Goal: Book appointment/travel/reservation

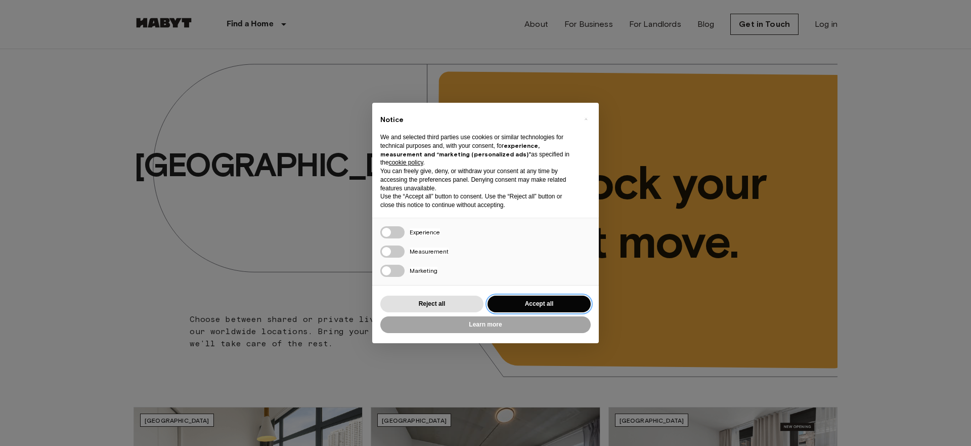
click at [535, 305] on button "Accept all" at bounding box center [539, 303] width 103 height 17
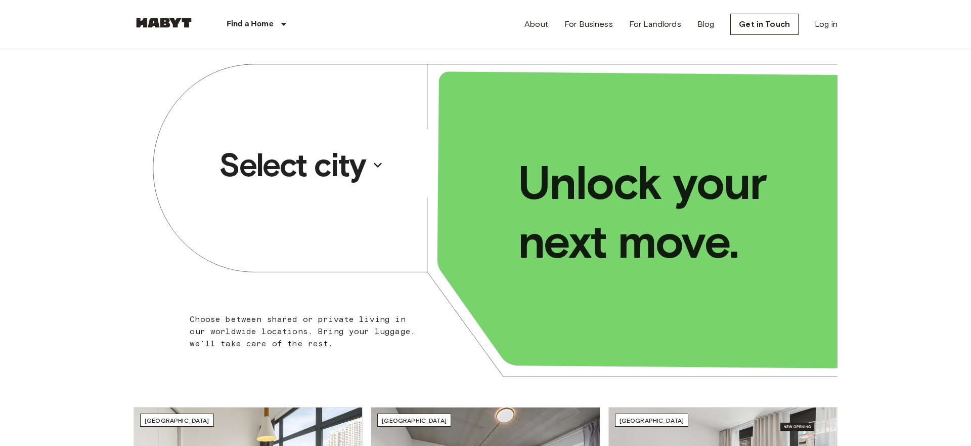
click at [340, 169] on p "Select city" at bounding box center [292, 165] width 147 height 40
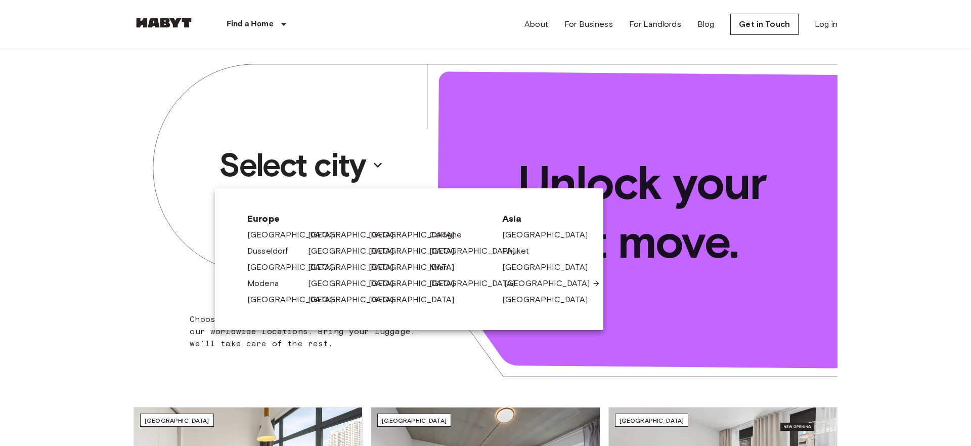
click at [537, 285] on link "[GEOGRAPHIC_DATA]" at bounding box center [552, 283] width 96 height 12
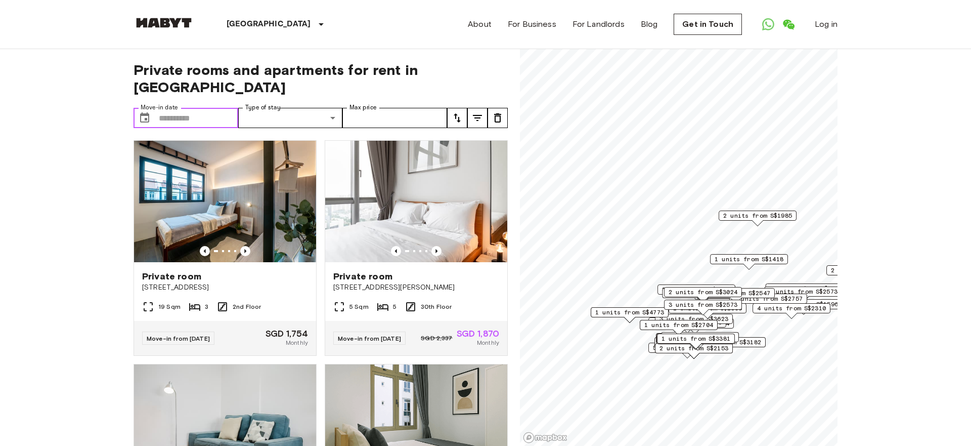
click at [168, 108] on input "Move-in date" at bounding box center [198, 118] width 79 height 20
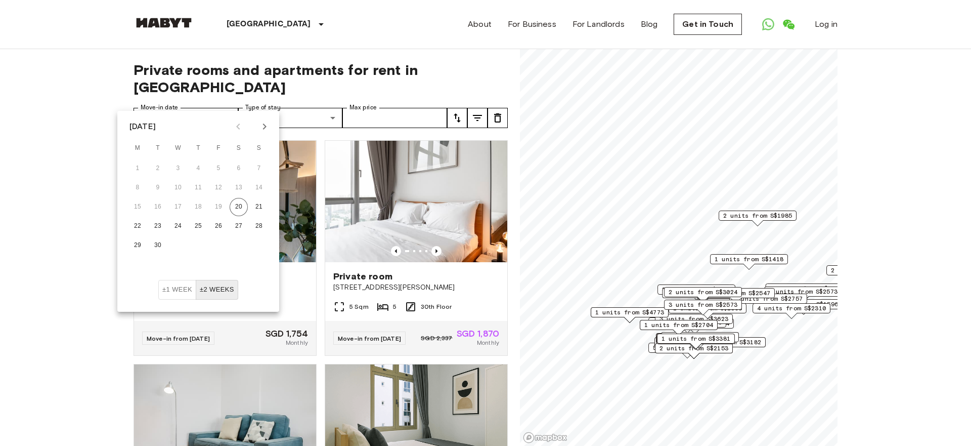
click at [263, 127] on icon "Next month" at bounding box center [264, 126] width 12 height 12
click at [178, 170] on button "1" at bounding box center [178, 168] width 18 height 18
type input "**********"
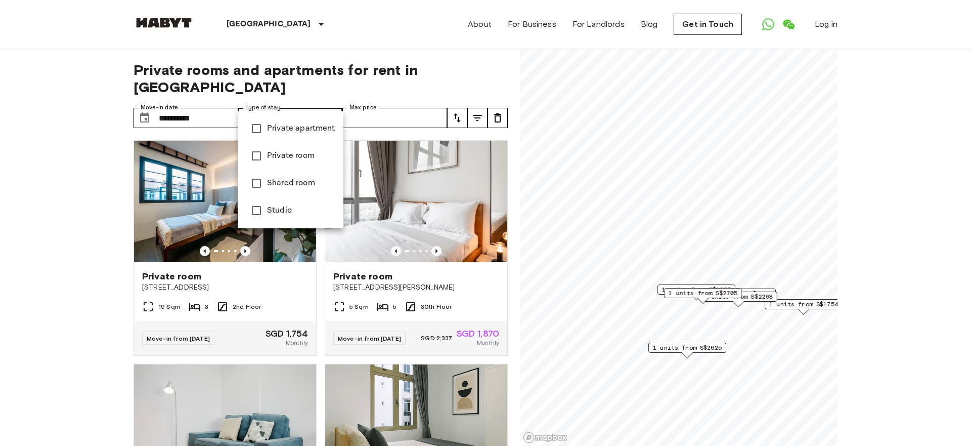
click at [366, 76] on div at bounding box center [485, 223] width 971 height 446
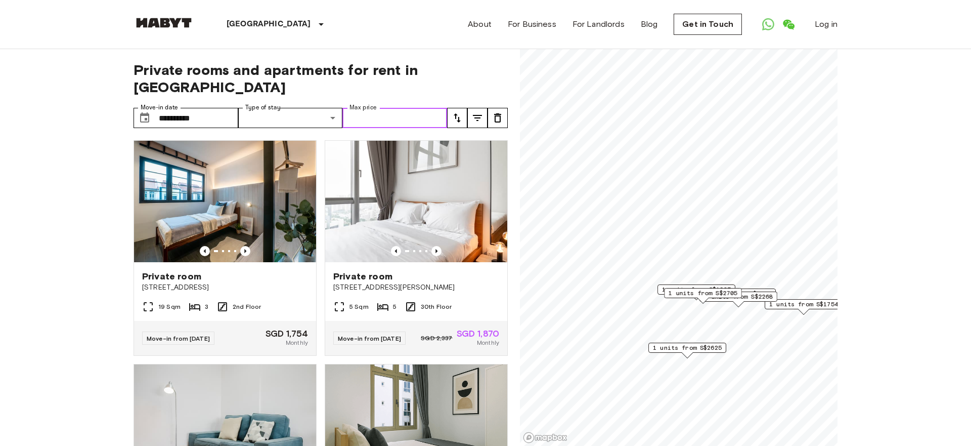
click at [404, 108] on input "Max price" at bounding box center [394, 118] width 105 height 20
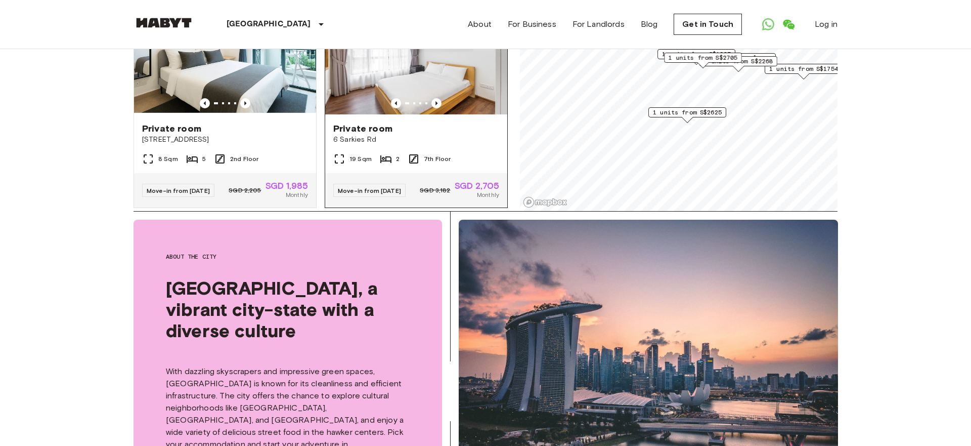
scroll to position [236, 0]
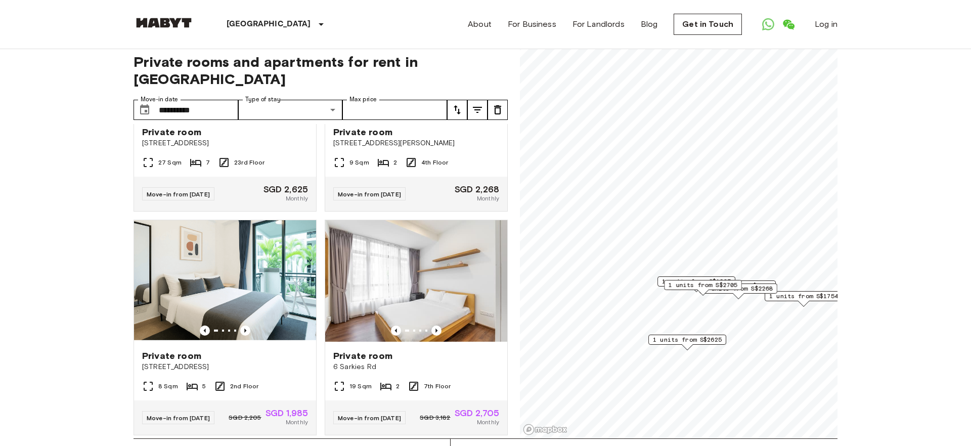
scroll to position [0, 0]
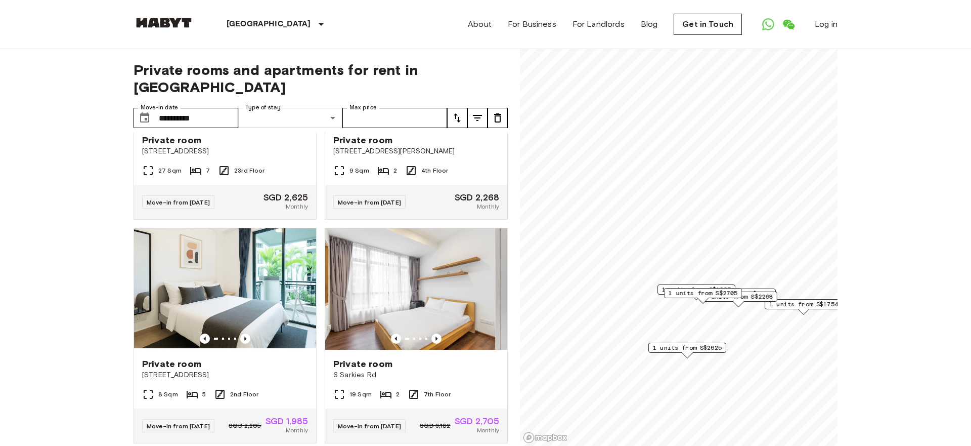
click at [110, 187] on div at bounding box center [485, 223] width 971 height 446
click at [423, 108] on input "Max price" at bounding box center [394, 118] width 105 height 20
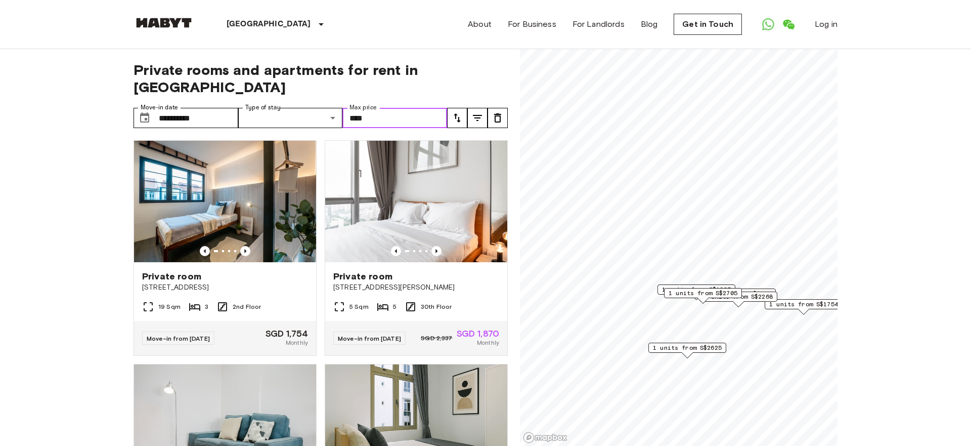
type input "****"
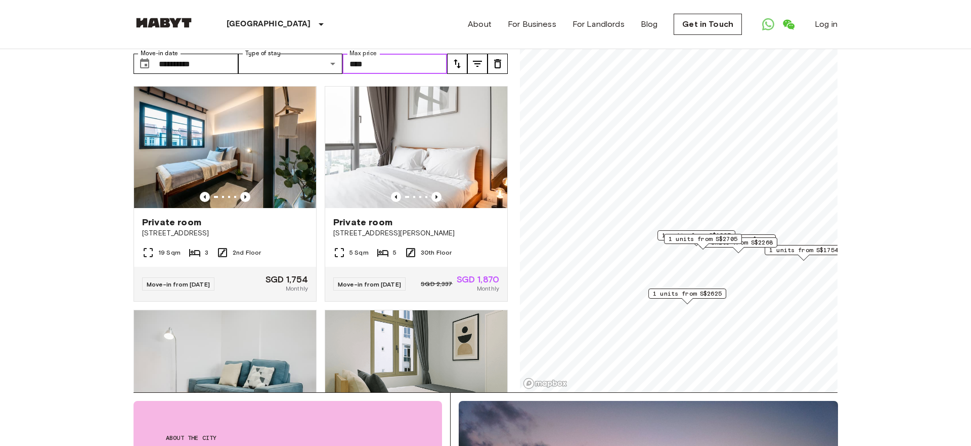
scroll to position [54, 0]
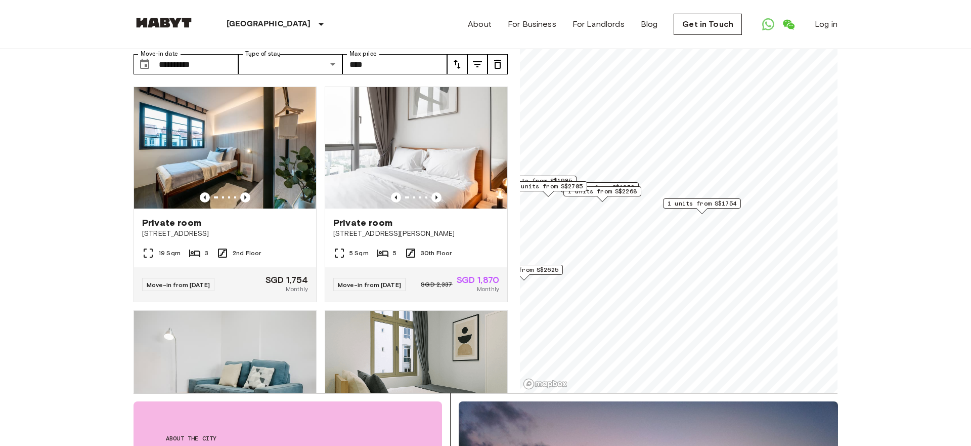
click at [725, 201] on span "1 units from S$1754" at bounding box center [702, 203] width 69 height 9
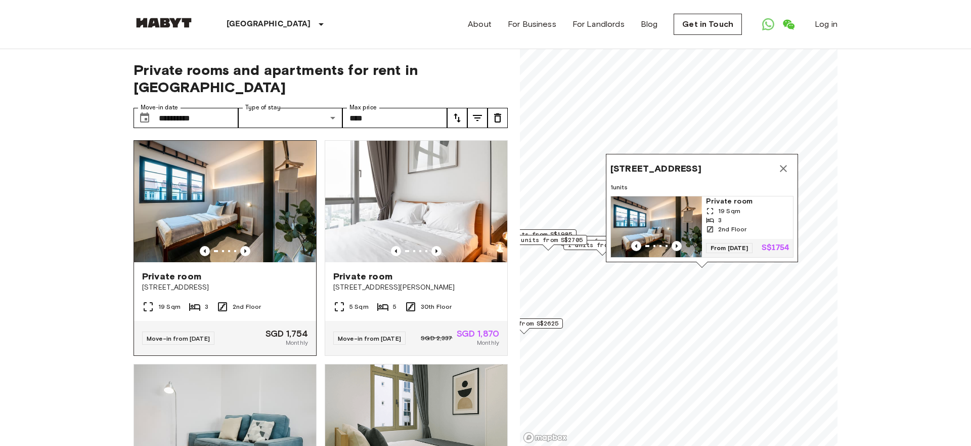
click at [238, 150] on img at bounding box center [225, 201] width 182 height 121
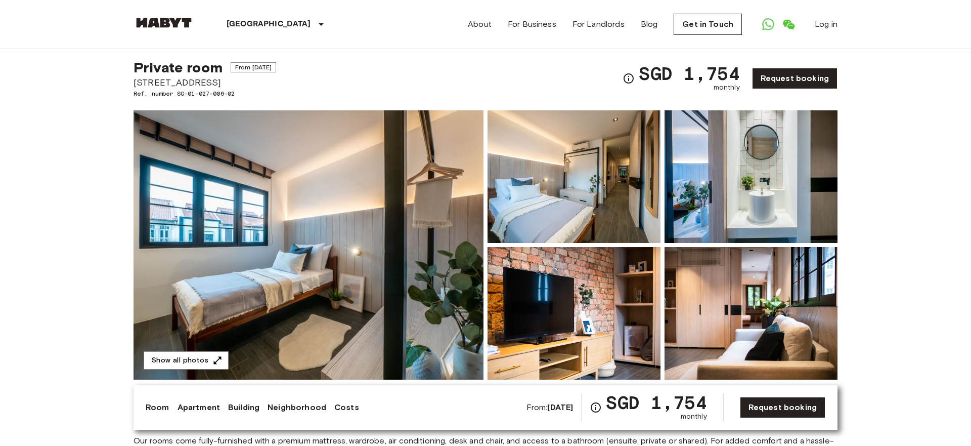
scroll to position [35, 0]
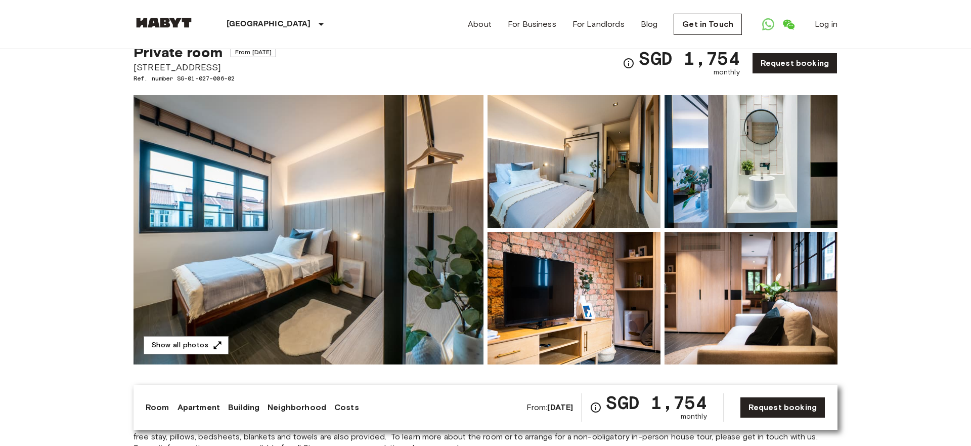
drag, startPoint x: 134, startPoint y: 66, endPoint x: 226, endPoint y: 66, distance: 91.5
click at [226, 66] on span "[STREET_ADDRESS]" at bounding box center [205, 67] width 143 height 13
click at [271, 207] on img at bounding box center [309, 229] width 350 height 269
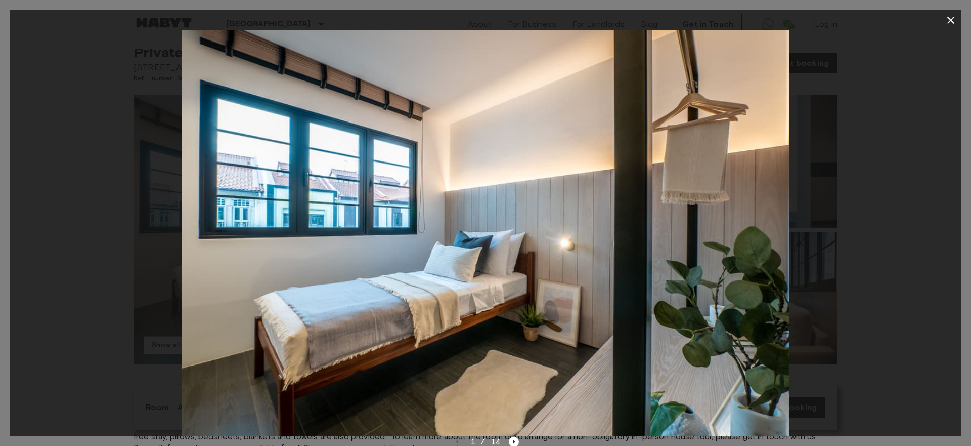
click at [594, 310] on img at bounding box center [485, 232] width 607 height 405
click at [513, 440] on icon "Next image" at bounding box center [514, 441] width 2 height 4
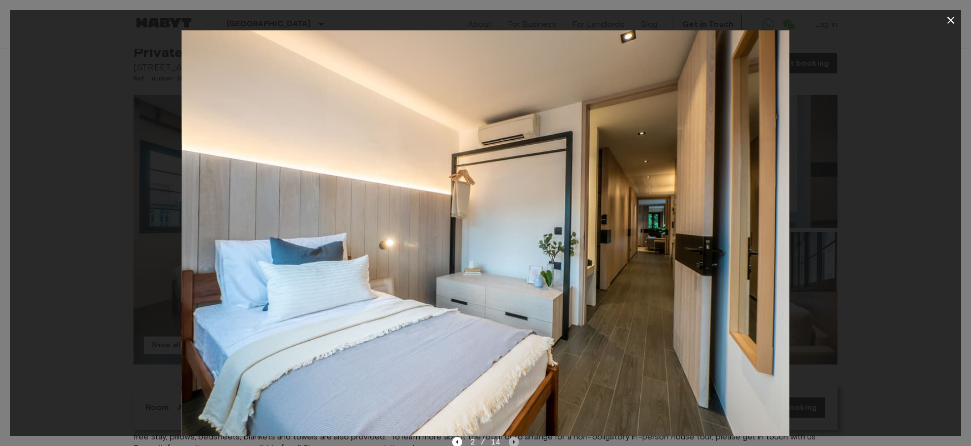
click at [513, 440] on icon "Next image" at bounding box center [514, 441] width 2 height 4
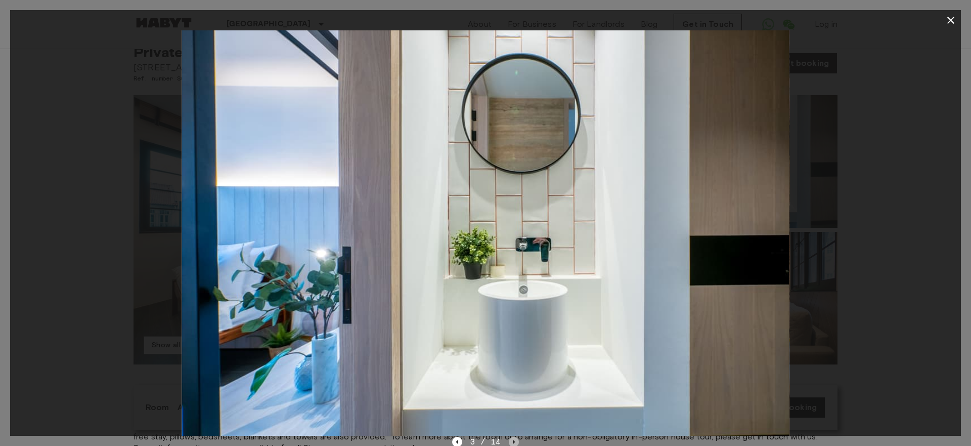
click at [513, 440] on icon "Next image" at bounding box center [514, 441] width 2 height 4
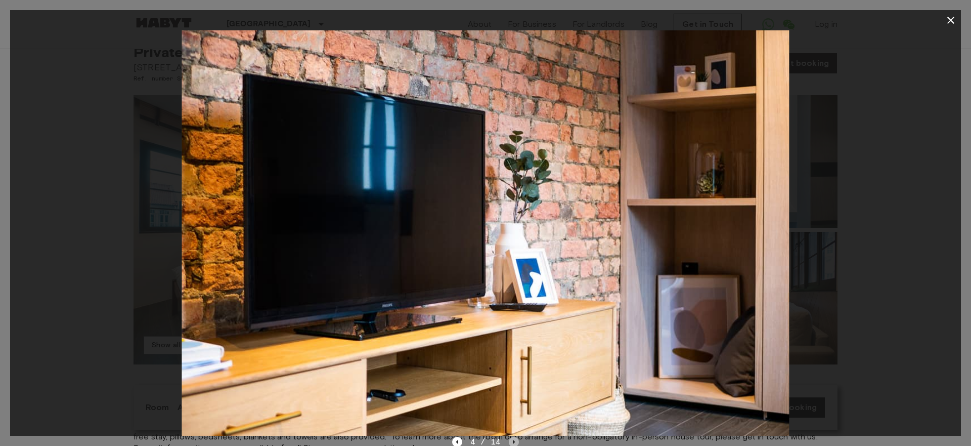
click at [513, 440] on icon "Next image" at bounding box center [514, 441] width 2 height 4
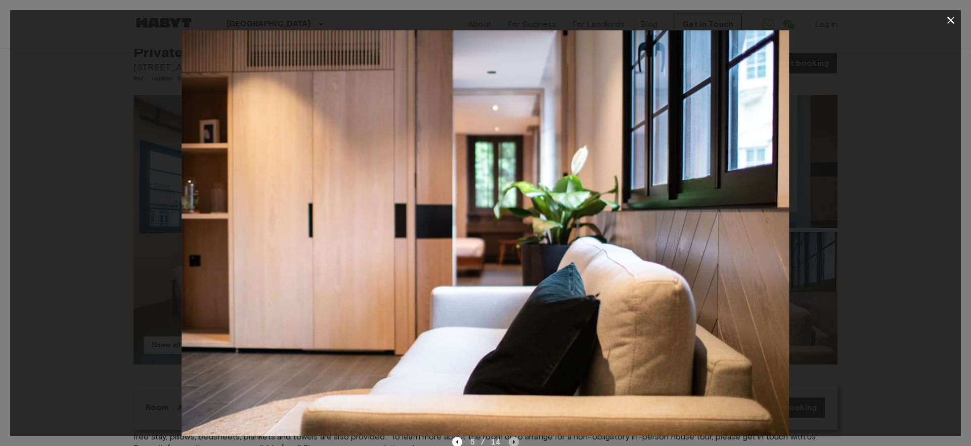
click at [513, 440] on icon "Next image" at bounding box center [514, 441] width 2 height 4
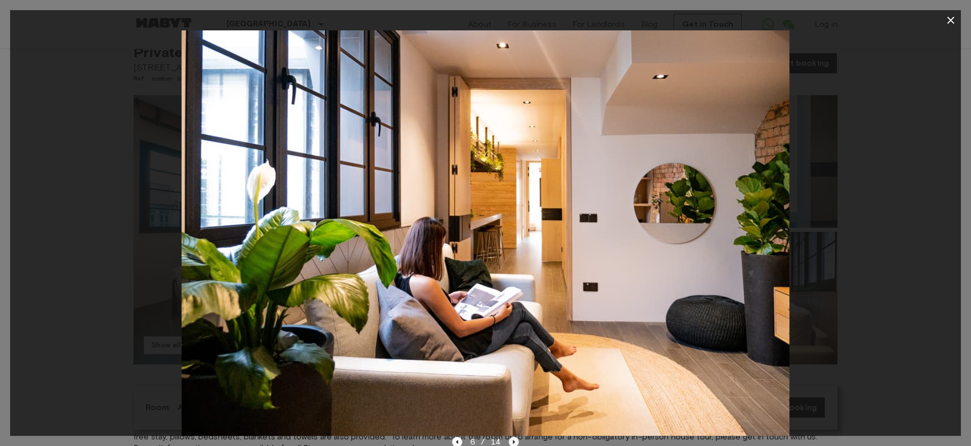
click at [513, 440] on icon "Next image" at bounding box center [514, 441] width 2 height 4
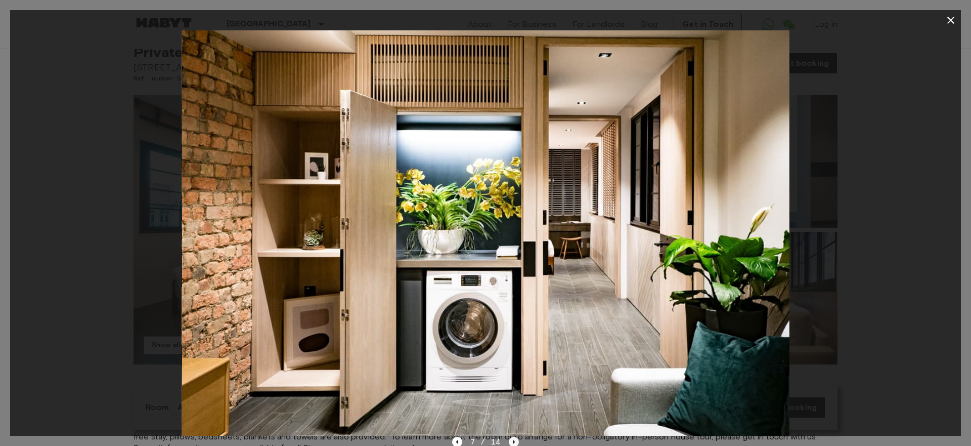
click at [513, 440] on icon "Next image" at bounding box center [514, 441] width 2 height 4
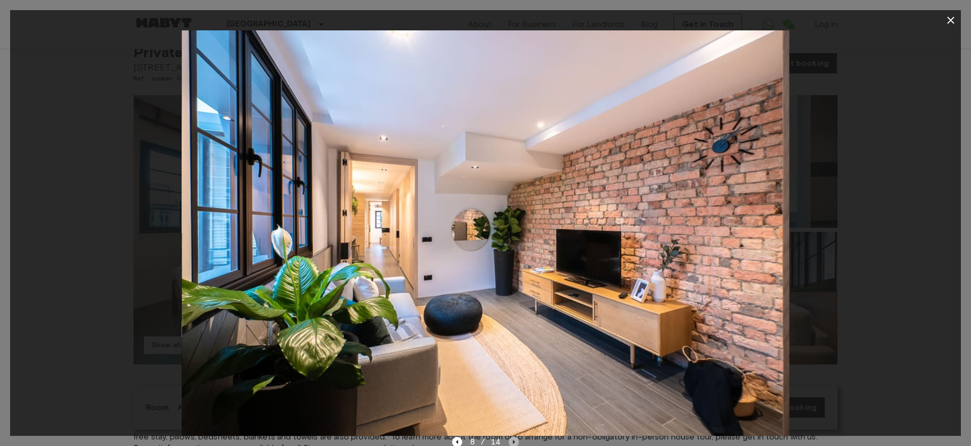
click at [513, 440] on icon "Next image" at bounding box center [514, 441] width 2 height 4
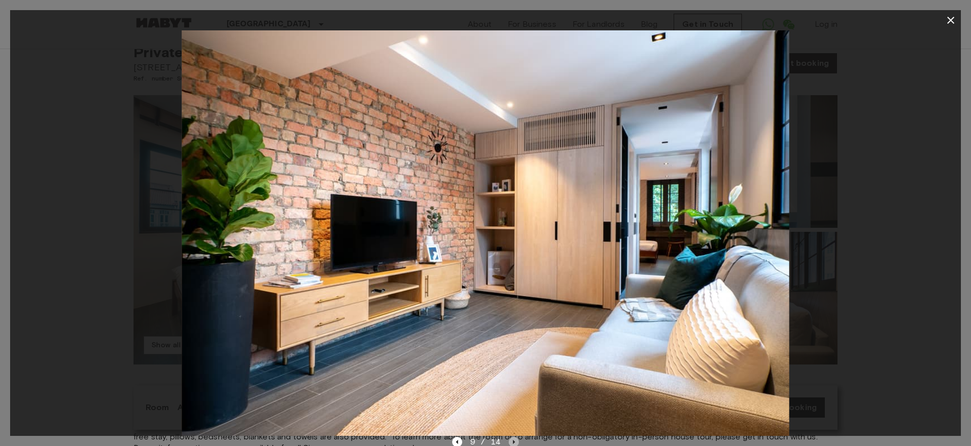
click at [513, 440] on icon "Next image" at bounding box center [514, 441] width 2 height 4
click at [513, 440] on icon "Next image" at bounding box center [517, 441] width 10 height 10
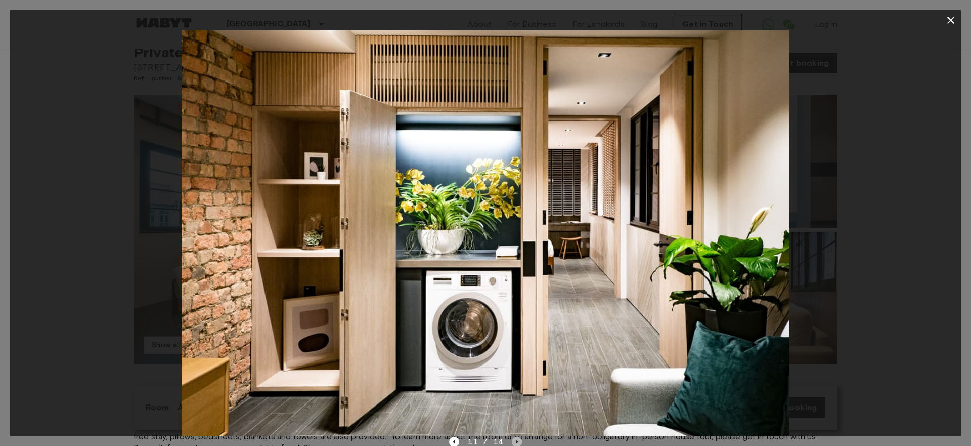
click at [513, 440] on icon "Next image" at bounding box center [517, 441] width 10 height 10
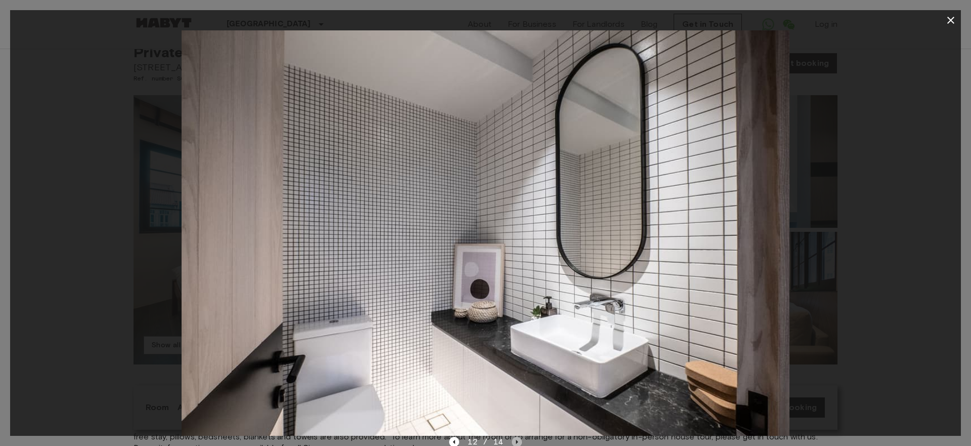
click at [513, 440] on icon "Next image" at bounding box center [517, 441] width 10 height 10
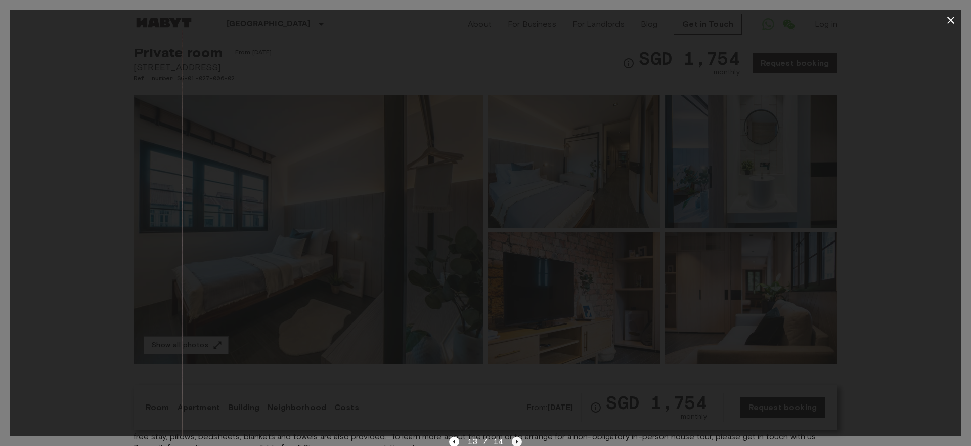
click at [513, 440] on icon "Next image" at bounding box center [517, 441] width 10 height 10
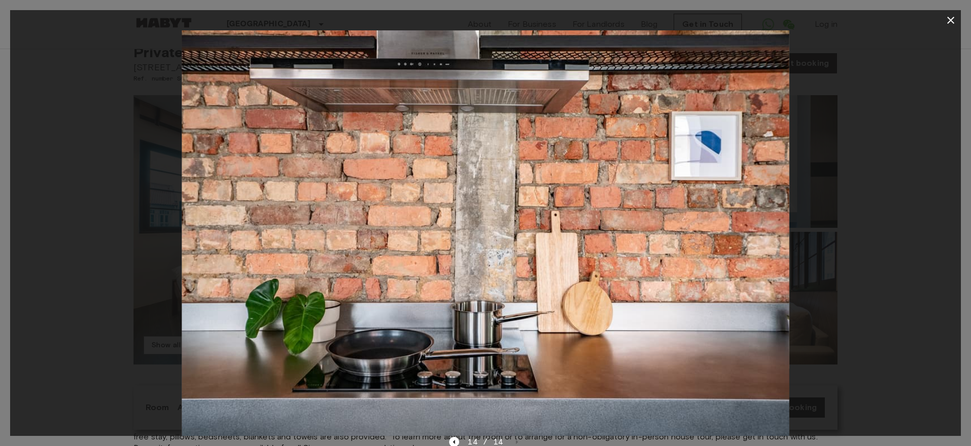
click at [952, 16] on icon "button" at bounding box center [951, 20] width 12 height 12
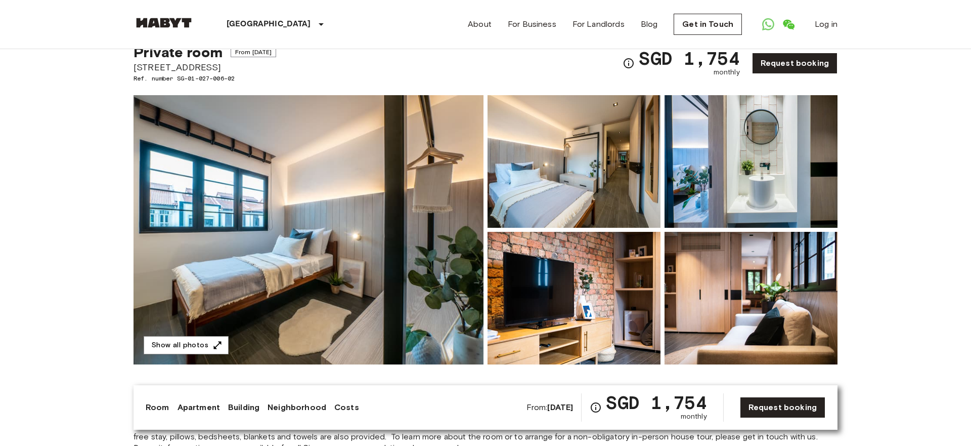
click at [676, 410] on span "SGD 1,754" at bounding box center [656, 402] width 101 height 18
click at [795, 406] on link "Request booking" at bounding box center [782, 406] width 85 height 21
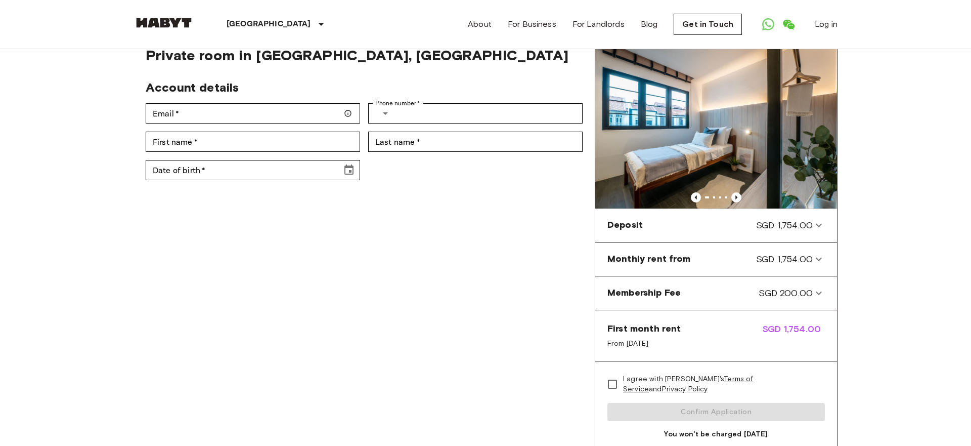
scroll to position [41, 0]
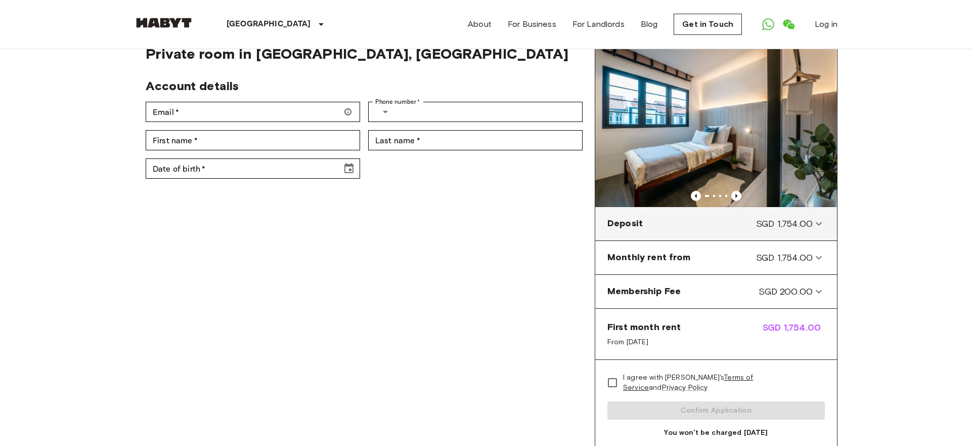
click at [786, 223] on span "SGD 1,754.00" at bounding box center [784, 223] width 57 height 13
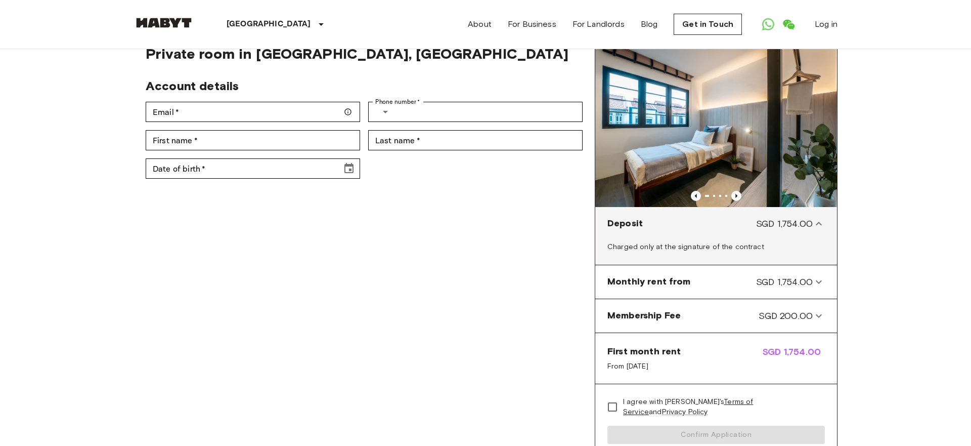
click at [786, 223] on span "SGD 1,754.00" at bounding box center [784, 223] width 57 height 13
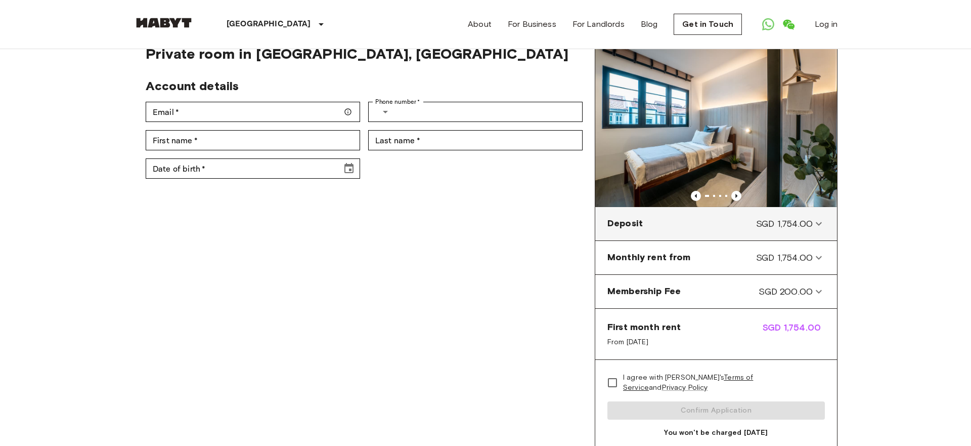
click at [786, 223] on span "SGD 1,754.00" at bounding box center [784, 223] width 57 height 13
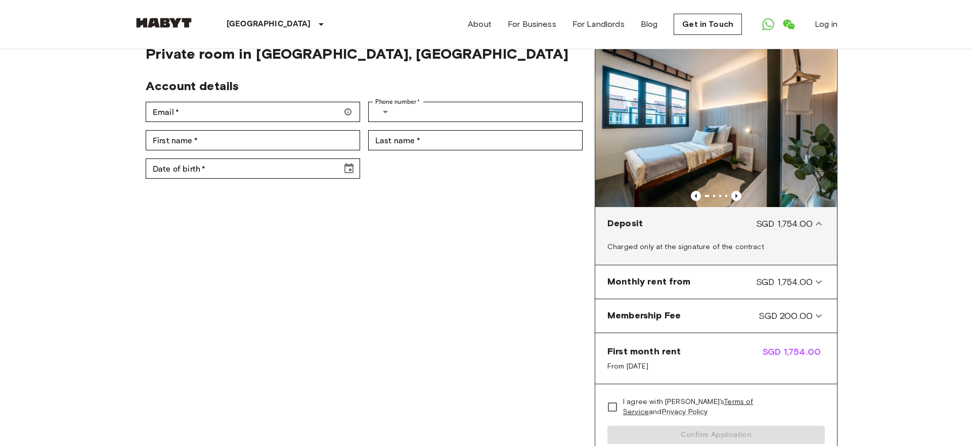
click at [786, 223] on span "SGD 1,754.00" at bounding box center [784, 223] width 57 height 13
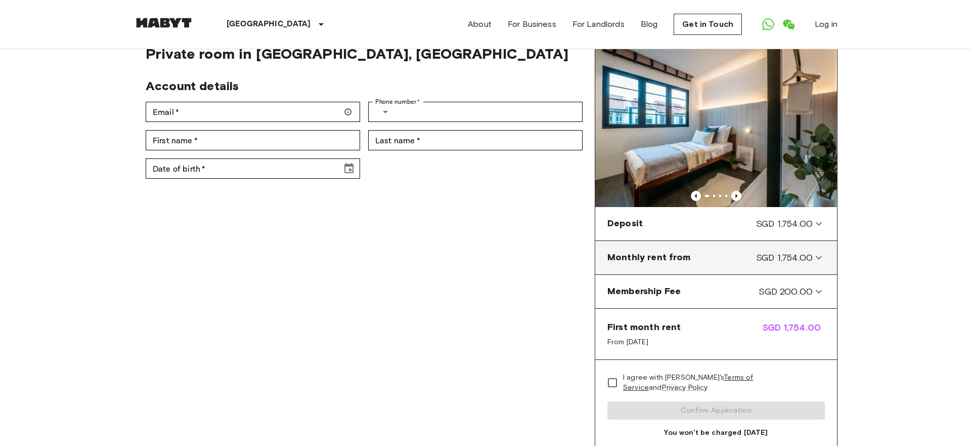
click at [799, 261] on span "SGD 1,754.00" at bounding box center [784, 257] width 57 height 13
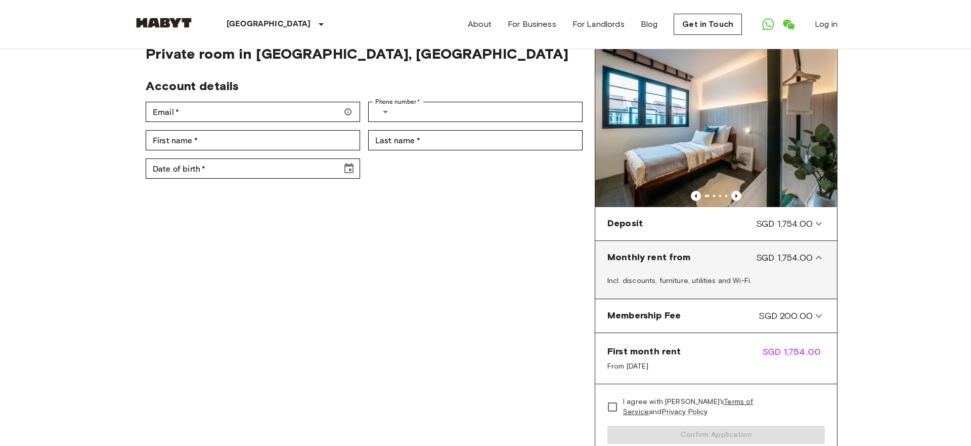
click at [799, 261] on span "SGD 1,754.00" at bounding box center [784, 257] width 57 height 13
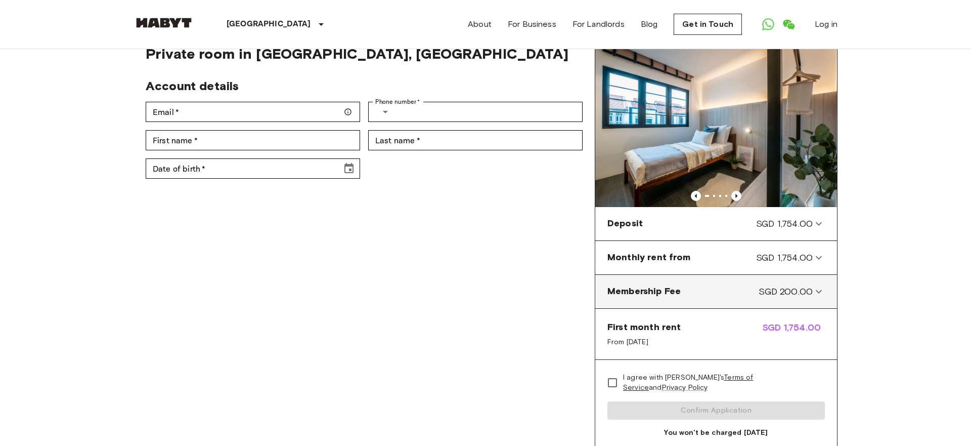
click at [785, 293] on span "SGD 200.00" at bounding box center [786, 291] width 54 height 13
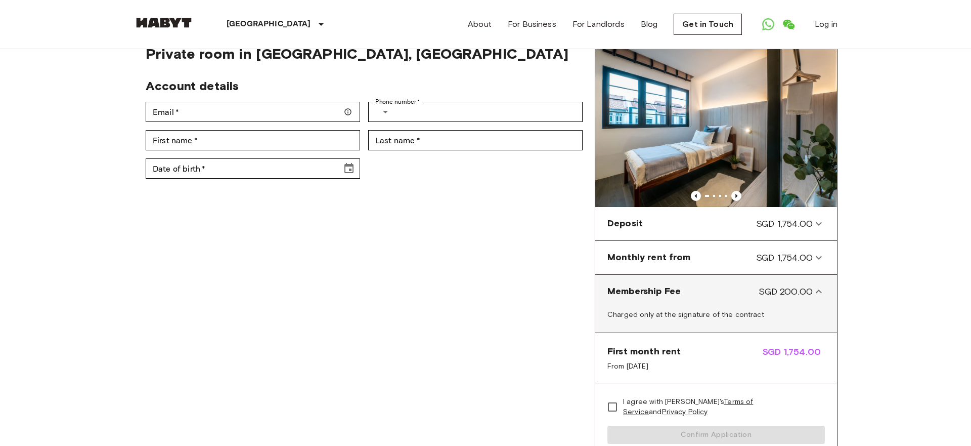
click at [785, 293] on span "SGD 200.00" at bounding box center [786, 291] width 54 height 13
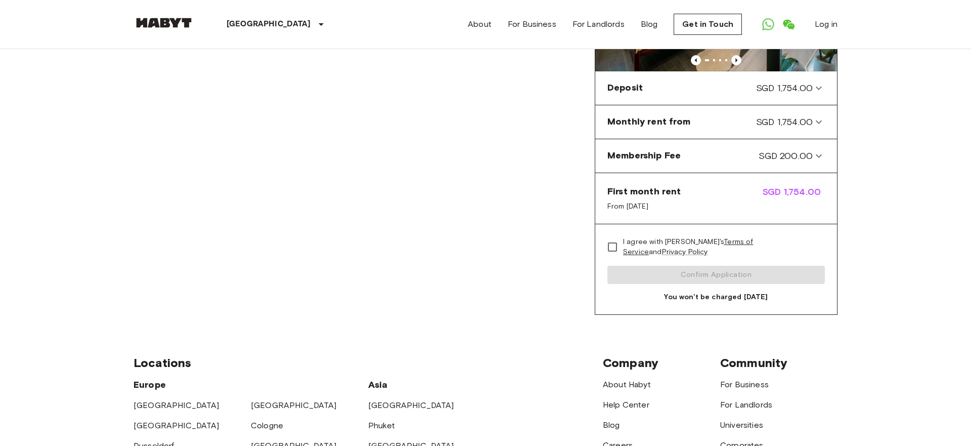
scroll to position [185, 0]
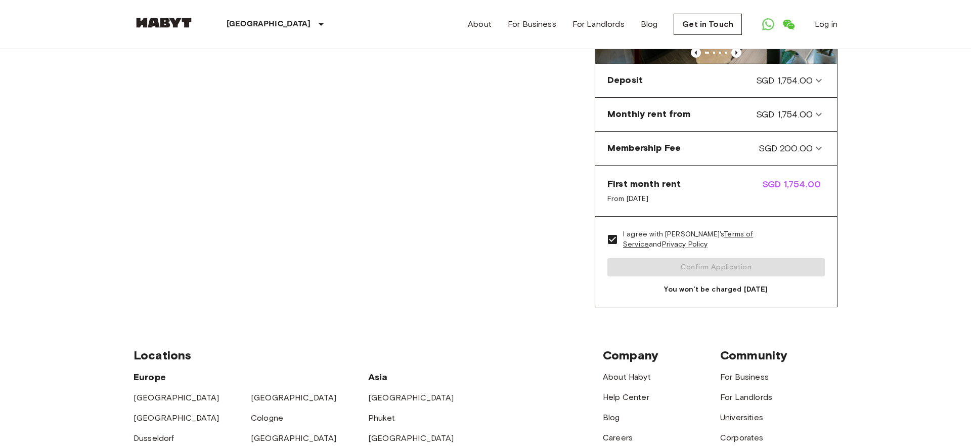
click at [503, 268] on div "Private room in [GEOGRAPHIC_DATA], East - Eunos Account details Email   * Email…" at bounding box center [364, 104] width 461 height 405
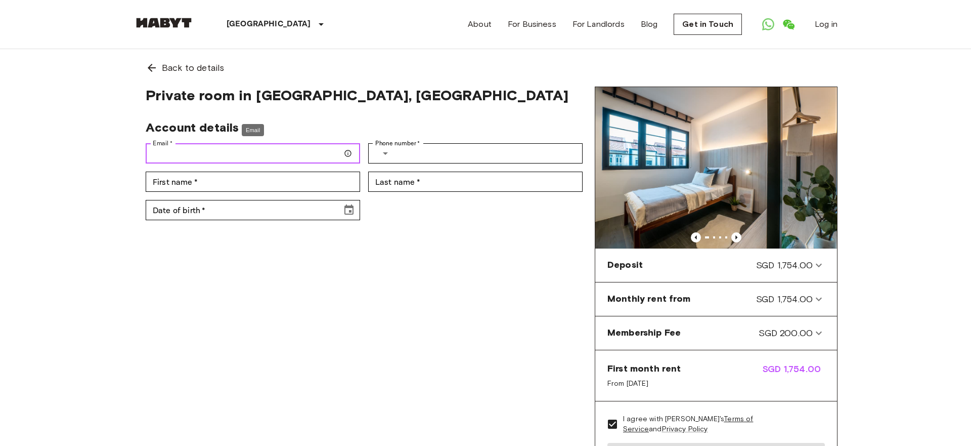
click at [250, 154] on input "Email   *" at bounding box center [253, 153] width 214 height 20
type input "**********"
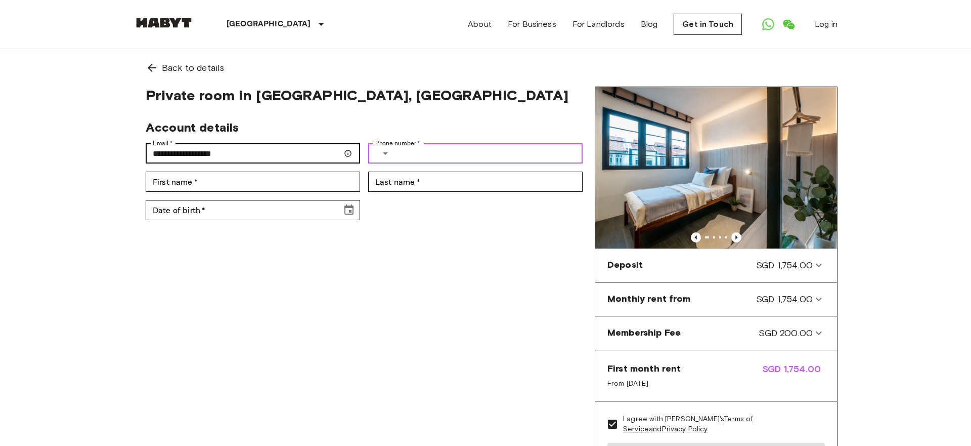
type input "**********"
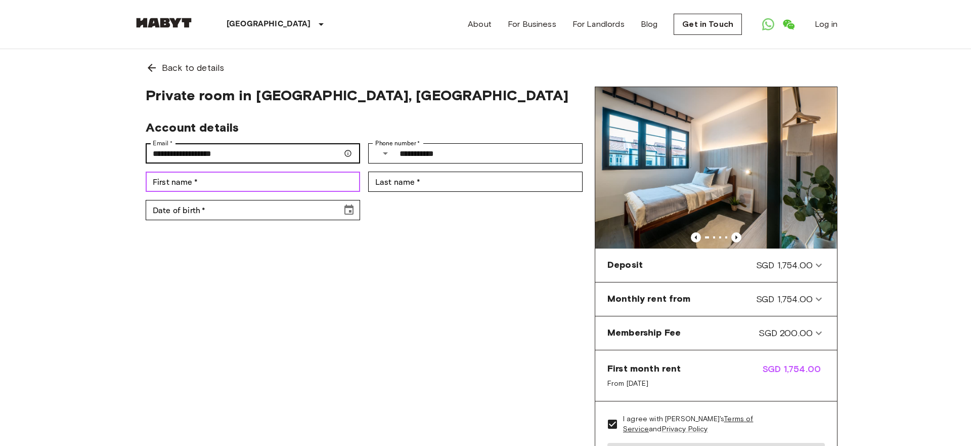
type input "******"
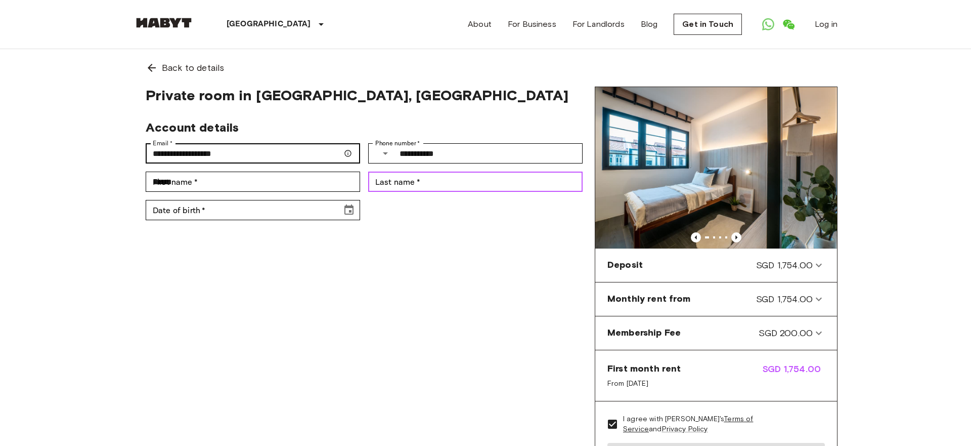
type input "*******"
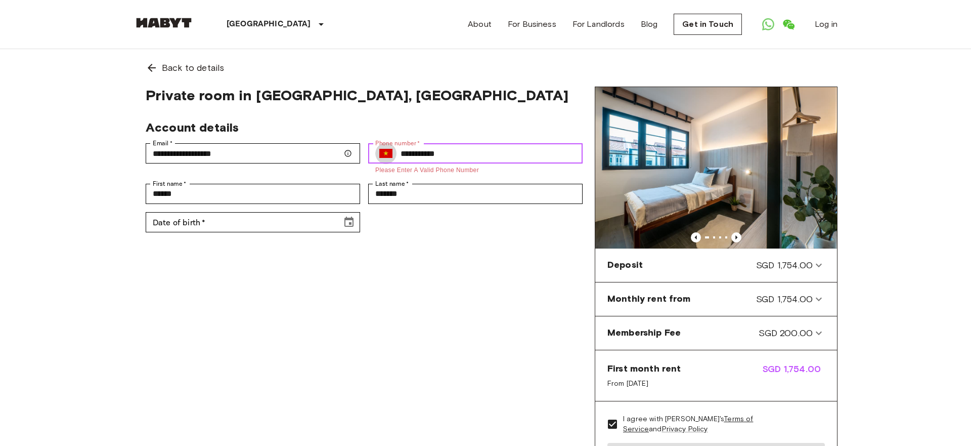
click at [394, 158] on button "Select country" at bounding box center [385, 153] width 21 height 21
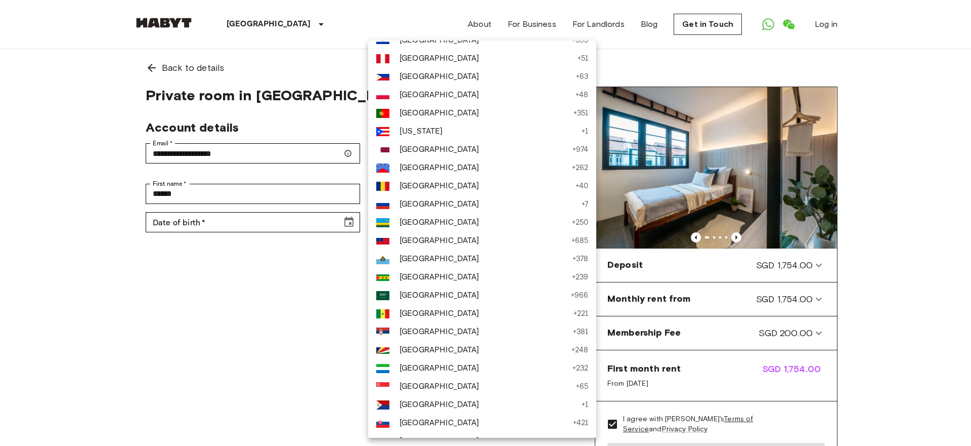
scroll to position [3114, 0]
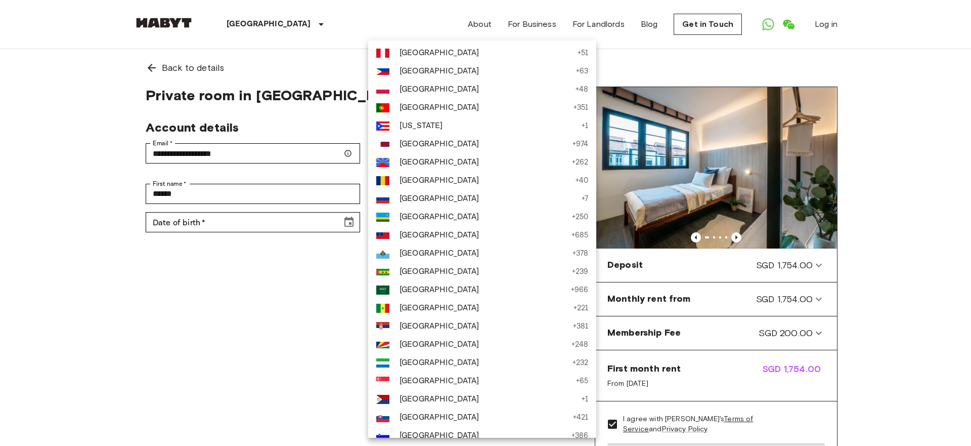
click at [413, 381] on span "[GEOGRAPHIC_DATA]" at bounding box center [485, 381] width 171 height 12
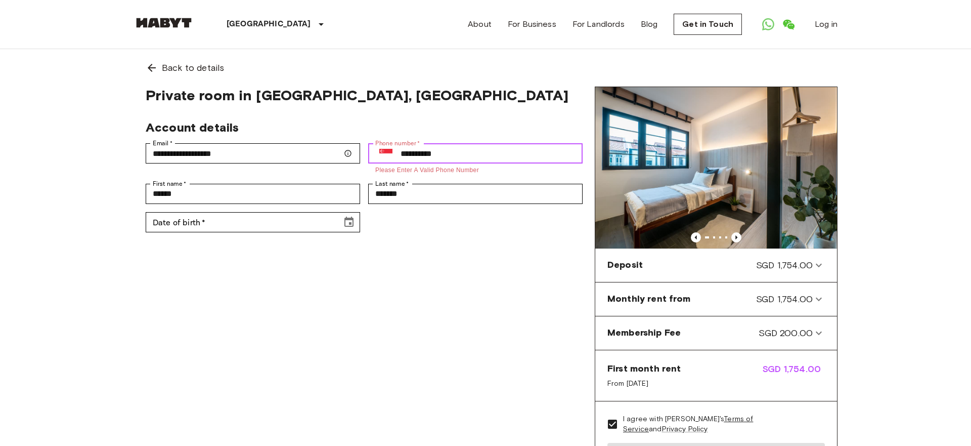
drag, startPoint x: 416, startPoint y: 150, endPoint x: 495, endPoint y: 149, distance: 78.9
click at [495, 149] on input "**********" at bounding box center [492, 153] width 182 height 20
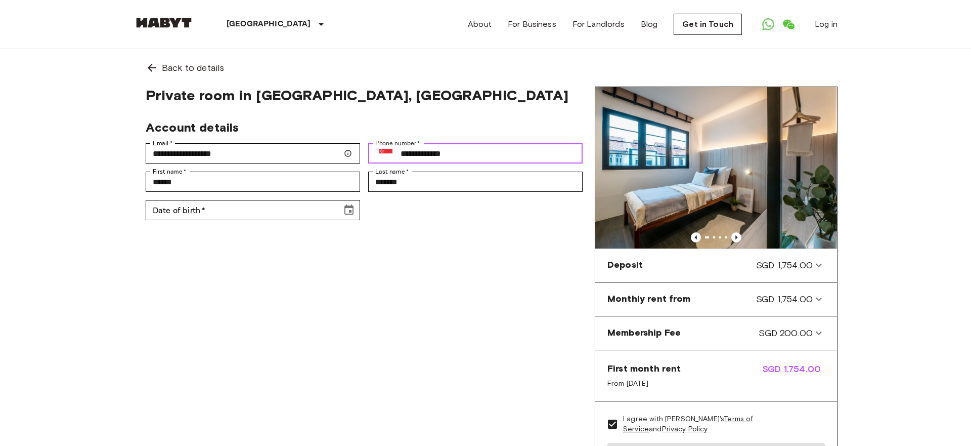
type input "**********"
click at [385, 252] on div "**********" at bounding box center [364, 288] width 461 height 405
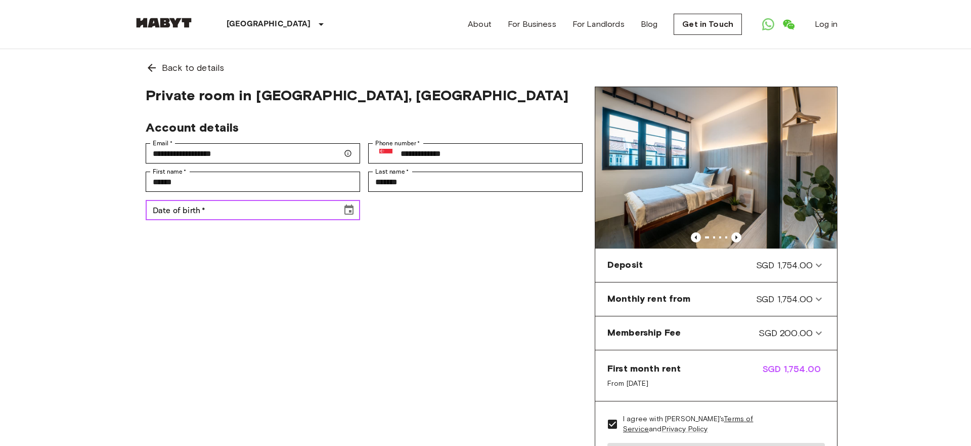
click at [235, 213] on input "Date of birth   *" at bounding box center [240, 210] width 189 height 20
click at [351, 211] on icon "Choose date" at bounding box center [349, 210] width 12 height 12
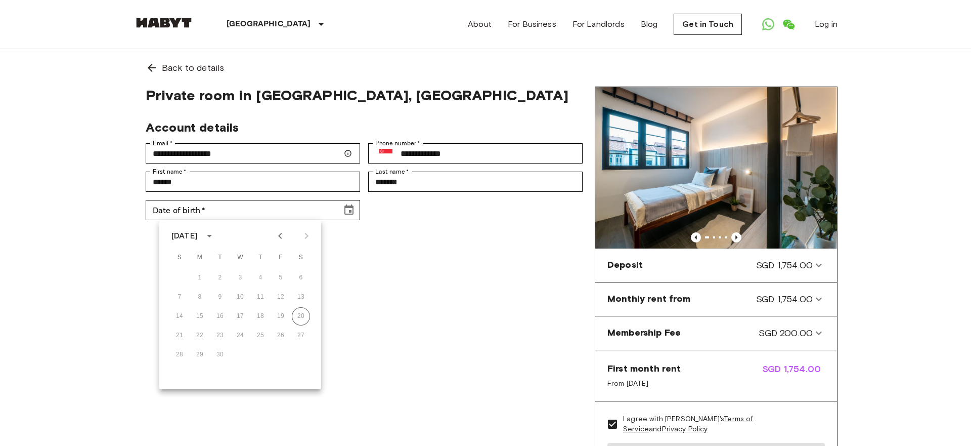
click at [198, 237] on div "[DATE]" at bounding box center [184, 236] width 26 height 12
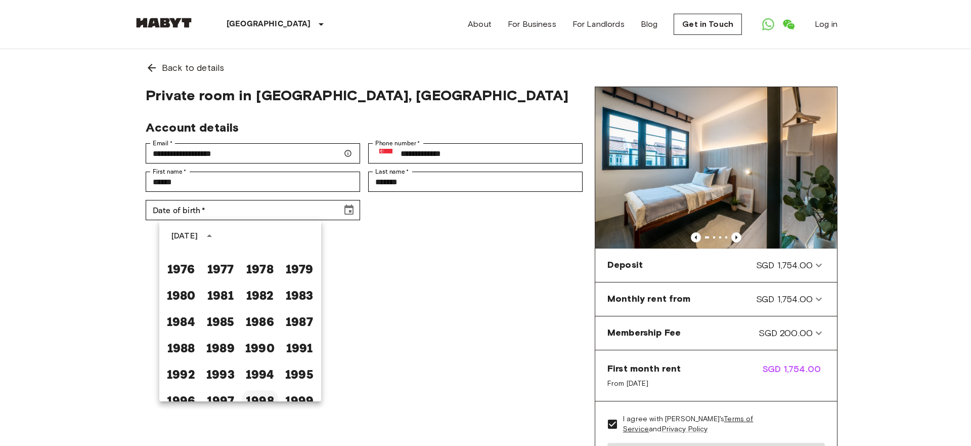
scroll to position [492, 0]
click at [226, 292] on button "1981" at bounding box center [220, 294] width 36 height 18
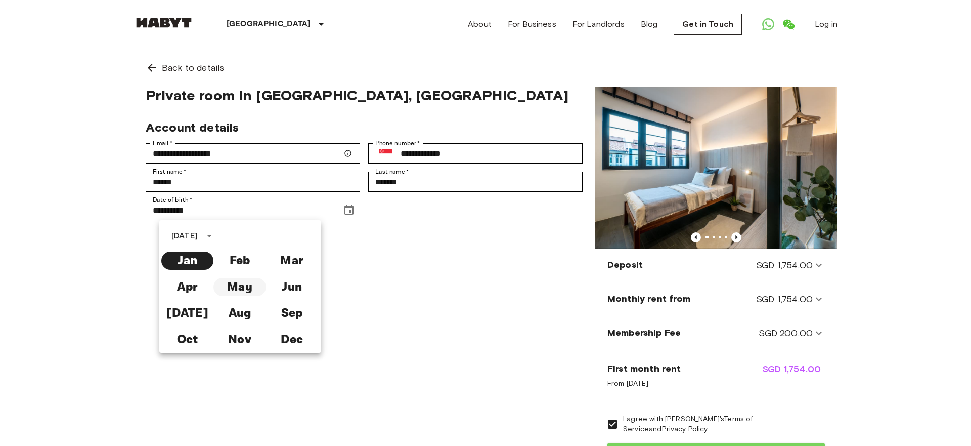
click at [240, 285] on button "May" at bounding box center [239, 287] width 52 height 18
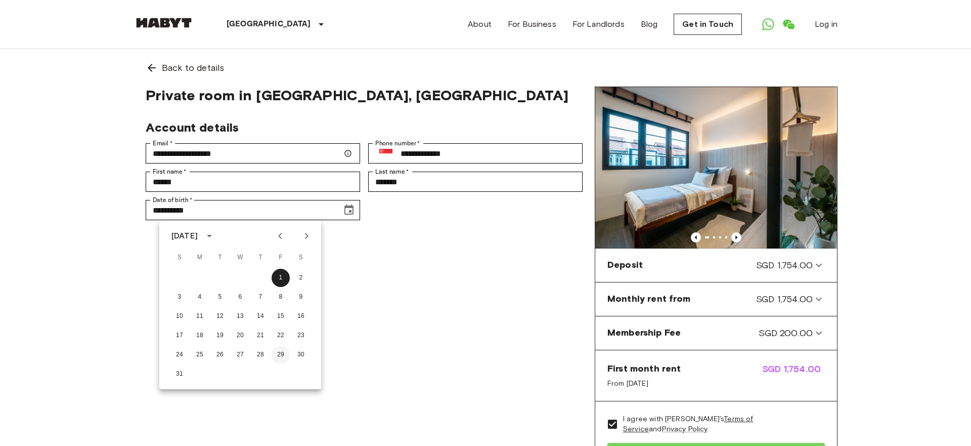
click at [286, 358] on button "29" at bounding box center [281, 354] width 18 height 18
type input "**********"
click at [379, 303] on div "**********" at bounding box center [364, 288] width 461 height 405
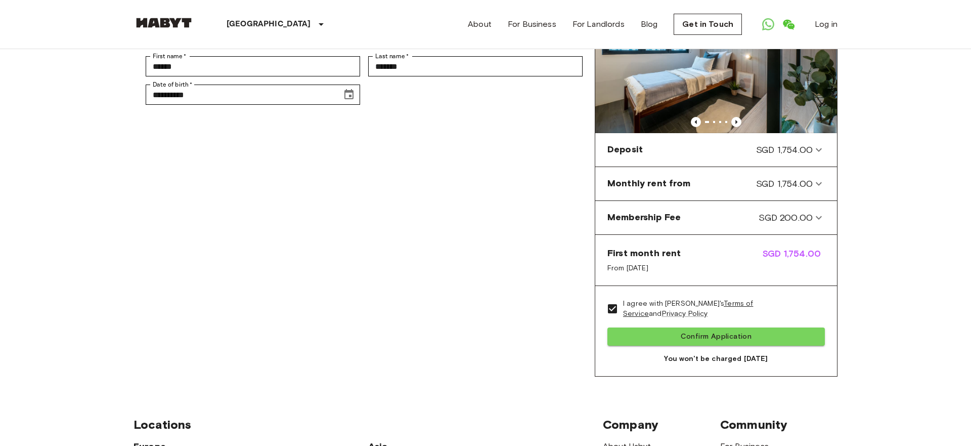
scroll to position [114, 0]
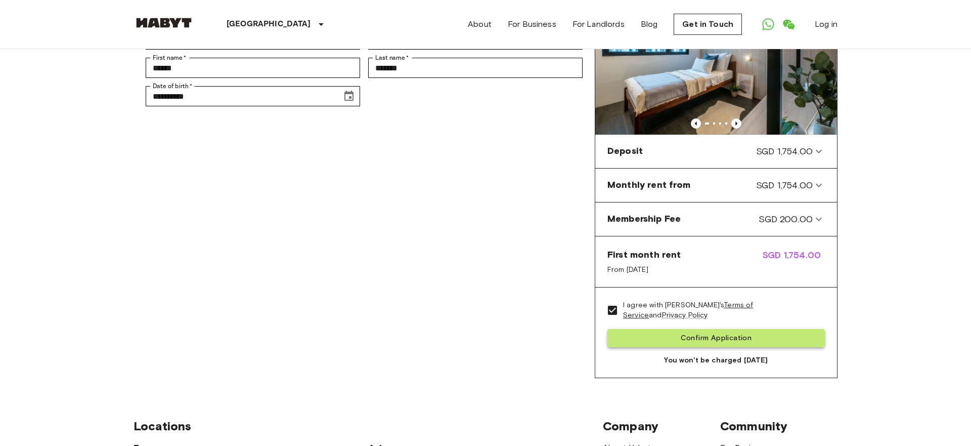
click at [713, 335] on button "Confirm Application" at bounding box center [715, 338] width 217 height 19
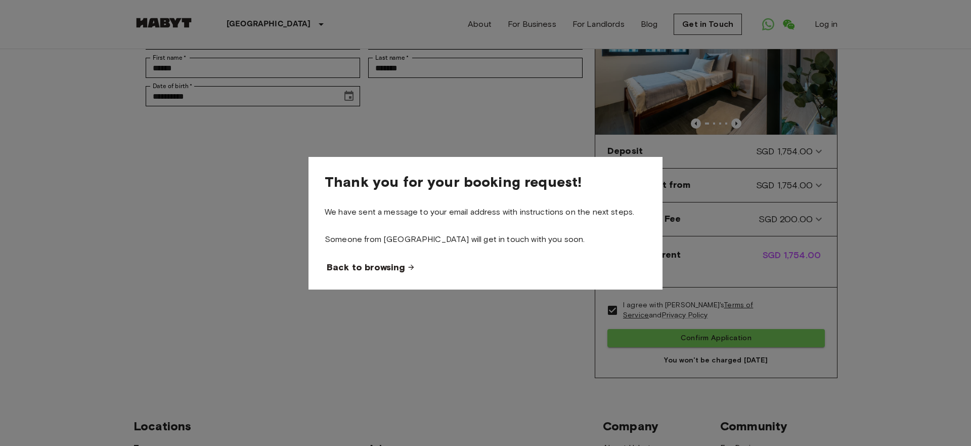
click at [375, 270] on span "Back to browsing" at bounding box center [366, 267] width 78 height 12
